Goal: Use online tool/utility: Utilize a website feature to perform a specific function

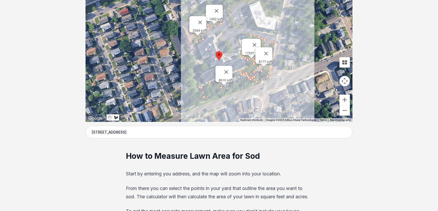
scroll to position [149, 0]
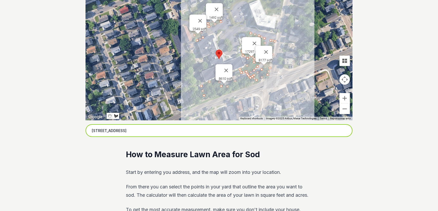
click at [156, 130] on input "2049 Dorchester Avenue, Boston, MA" at bounding box center [218, 130] width 267 height 13
type input "10 melville ave dorchester"
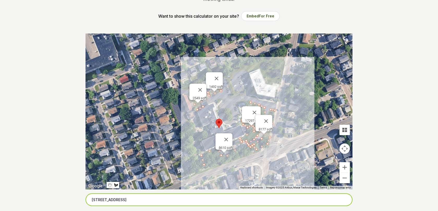
scroll to position [79, 0]
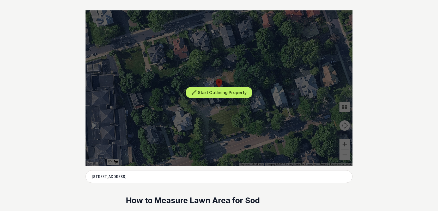
scroll to position [103, 0]
click at [203, 96] on button "Start Outlining Property" at bounding box center [218, 93] width 67 height 12
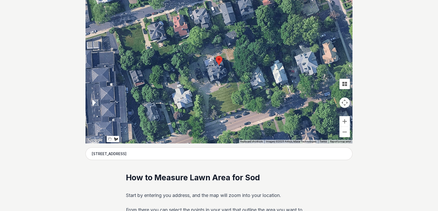
scroll to position [125, 0]
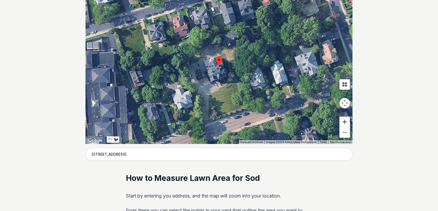
click at [341, 123] on button "Zoom in" at bounding box center [344, 122] width 10 height 10
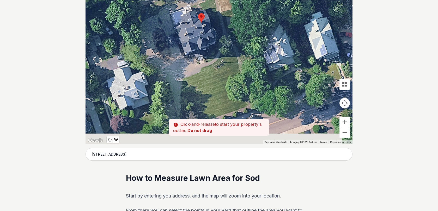
drag, startPoint x: 240, startPoint y: 86, endPoint x: 221, endPoint y: 42, distance: 48.1
click at [222, 42] on div at bounding box center [218, 66] width 267 height 156
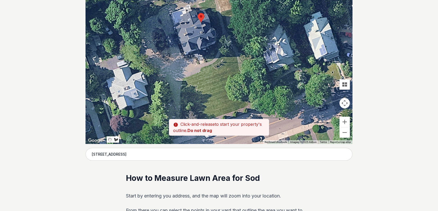
click at [184, 79] on div at bounding box center [218, 66] width 267 height 156
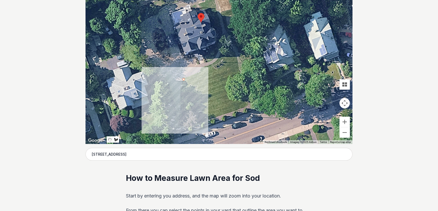
click at [180, 124] on div at bounding box center [218, 66] width 267 height 156
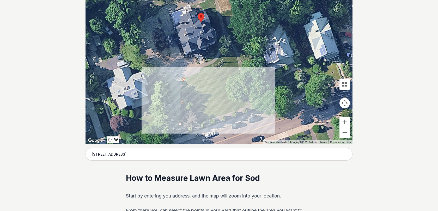
click at [245, 104] on div at bounding box center [218, 66] width 267 height 156
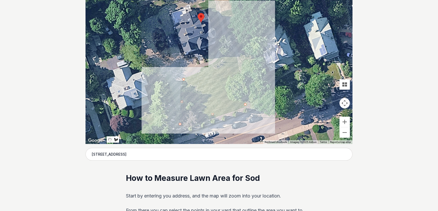
click at [233, 46] on div at bounding box center [218, 66] width 267 height 156
click at [226, 46] on div at bounding box center [218, 66] width 267 height 156
click at [222, 56] on div at bounding box center [218, 66] width 267 height 156
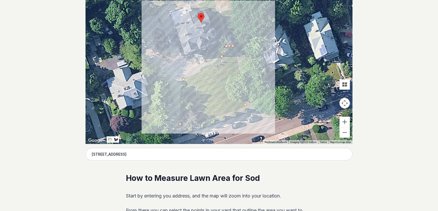
click at [210, 65] on div at bounding box center [218, 66] width 267 height 156
click at [199, 70] on div at bounding box center [218, 66] width 267 height 156
click at [184, 78] on div at bounding box center [218, 66] width 267 height 156
click at [184, 79] on div at bounding box center [218, 66] width 267 height 156
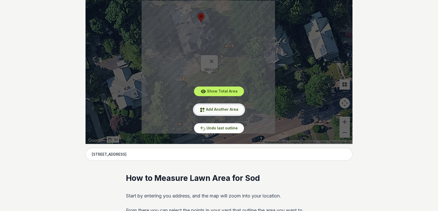
click at [211, 108] on span "Add Another Area" at bounding box center [222, 109] width 32 height 4
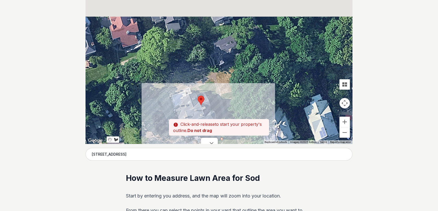
drag, startPoint x: 259, startPoint y: 52, endPoint x: 259, endPoint y: 137, distance: 85.2
click at [259, 136] on div at bounding box center [218, 66] width 267 height 156
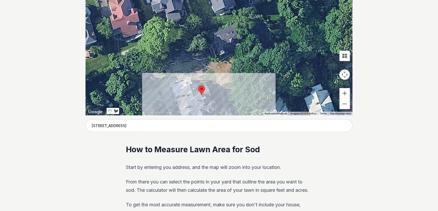
scroll to position [160, 0]
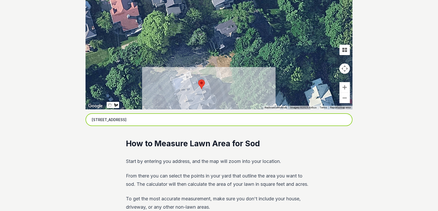
click at [149, 121] on input "[STREET_ADDRESS]" at bounding box center [218, 120] width 267 height 13
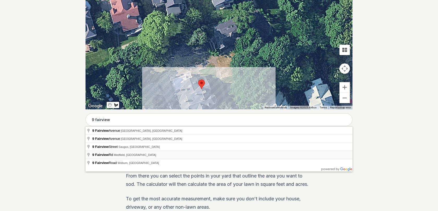
type input "[STREET_ADDRESS]"
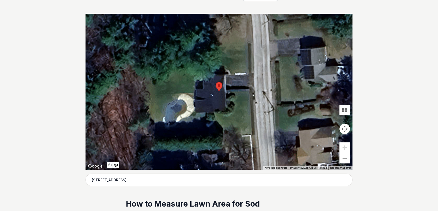
scroll to position [98, 0]
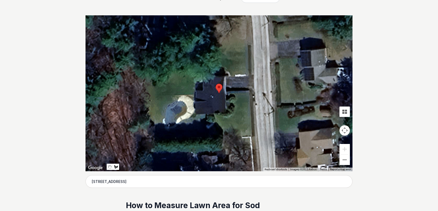
click at [232, 95] on div at bounding box center [218, 93] width 267 height 156
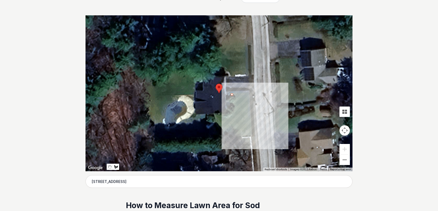
click at [247, 95] on div at bounding box center [218, 93] width 267 height 156
click at [250, 135] on div at bounding box center [218, 93] width 267 height 156
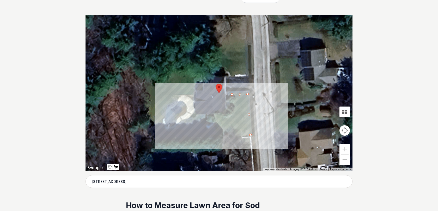
click at [210, 138] on div at bounding box center [218, 93] width 267 height 156
click at [211, 130] on div at bounding box center [218, 93] width 267 height 156
click at [216, 122] on div at bounding box center [218, 93] width 267 height 156
click at [225, 117] on div at bounding box center [218, 93] width 267 height 156
click at [238, 115] on div at bounding box center [218, 93] width 267 height 156
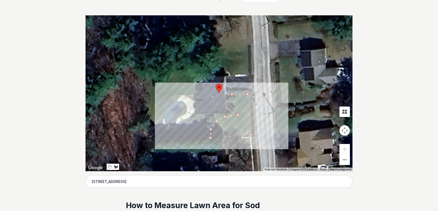
click at [232, 97] on div at bounding box center [218, 93] width 267 height 156
click at [232, 94] on div at bounding box center [218, 93] width 267 height 156
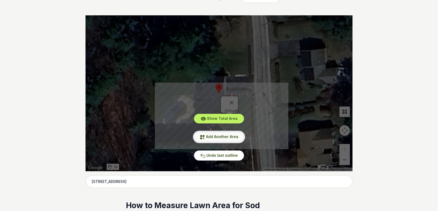
click at [221, 138] on span "Add Another Area" at bounding box center [222, 137] width 32 height 4
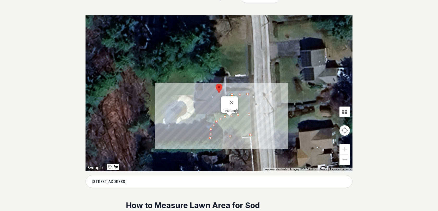
click at [229, 77] on div at bounding box center [218, 93] width 267 height 156
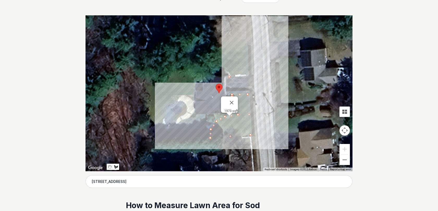
click at [248, 75] on div at bounding box center [218, 93] width 267 height 156
click at [247, 44] on div at bounding box center [218, 93] width 267 height 156
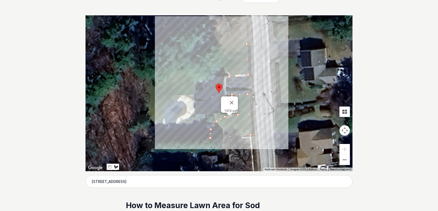
click at [212, 49] on div at bounding box center [218, 93] width 267 height 156
click at [212, 65] on div at bounding box center [218, 93] width 267 height 156
click at [226, 68] on div at bounding box center [218, 93] width 267 height 156
click at [229, 76] on div at bounding box center [218, 93] width 267 height 156
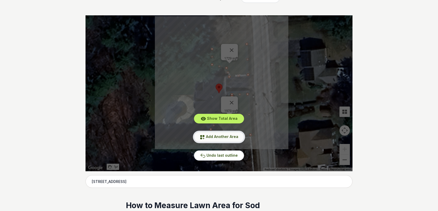
click at [207, 136] on span "Add Another Area" at bounding box center [222, 137] width 32 height 4
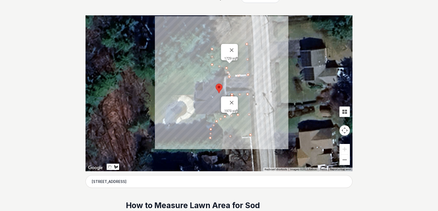
click at [194, 93] on div at bounding box center [218, 93] width 267 height 156
click at [174, 94] on div at bounding box center [218, 93] width 267 height 156
click at [159, 126] on div at bounding box center [218, 93] width 267 height 156
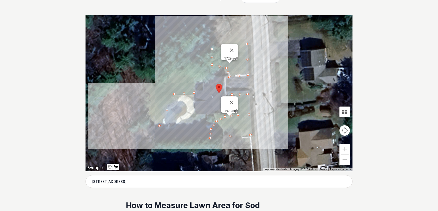
click at [152, 125] on div at bounding box center [218, 93] width 267 height 156
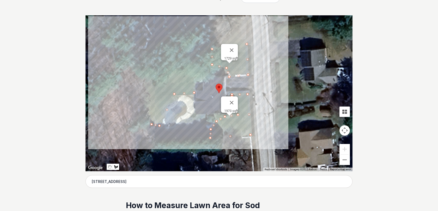
click at [145, 78] on div at bounding box center [218, 93] width 267 height 156
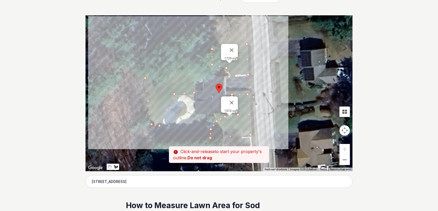
click at [193, 73] on div at bounding box center [218, 93] width 267 height 156
click at [195, 92] on div at bounding box center [218, 93] width 267 height 156
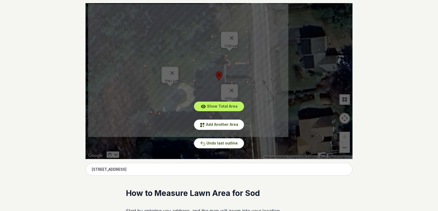
scroll to position [110, 0]
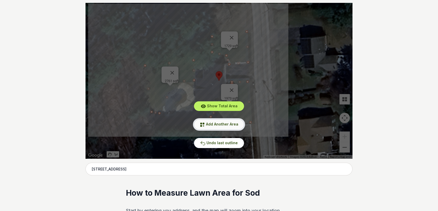
click at [213, 124] on span "Add Another Area" at bounding box center [222, 124] width 32 height 4
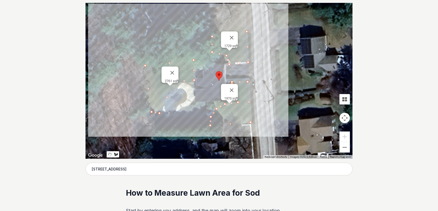
click at [206, 116] on div at bounding box center [218, 81] width 267 height 156
click at [204, 127] on div at bounding box center [218, 81] width 267 height 156
click at [180, 127] on div at bounding box center [218, 81] width 267 height 156
click at [185, 115] on div at bounding box center [218, 81] width 267 height 156
click at [206, 114] on div at bounding box center [218, 81] width 267 height 156
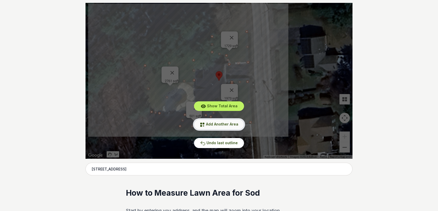
click at [212, 121] on button "Add Another Area" at bounding box center [219, 125] width 50 height 10
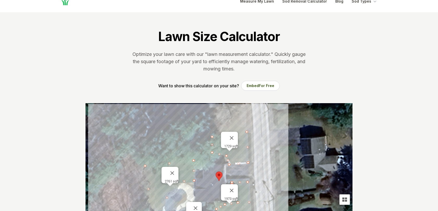
scroll to position [0, 0]
